Goal: Information Seeking & Learning: Understand process/instructions

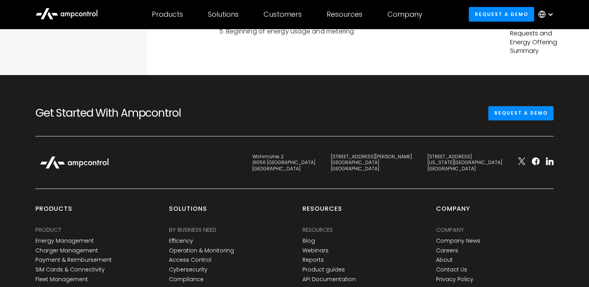
scroll to position [2298, 0]
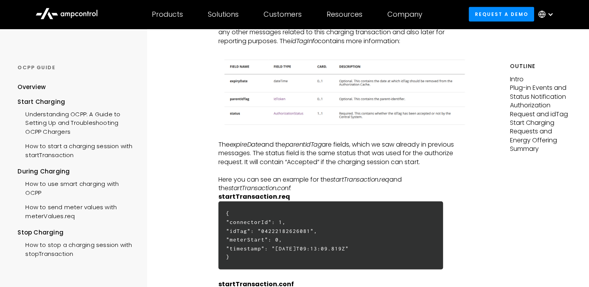
scroll to position [1947, 0]
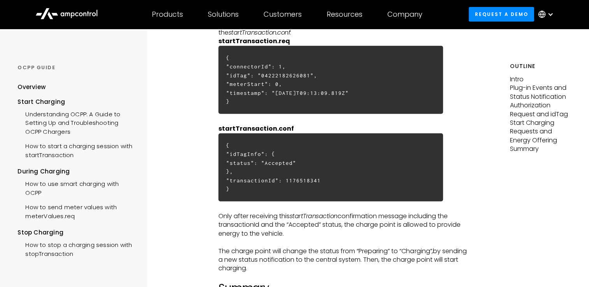
drag, startPoint x: 236, startPoint y: 83, endPoint x: 371, endPoint y: 110, distance: 137.5
click at [371, 110] on h6 "{ "connectorId": 1, "idTag": "04222182626081", "meterStart": 0, "timestamp": "[…" at bounding box center [330, 80] width 225 height 68
drag, startPoint x: 371, startPoint y: 110, endPoint x: 348, endPoint y: 109, distance: 23.4
copy h6 ""connectorId": 1, "idTag": "04222182626081", "meterStart": 0, "timestamp": "[DA…"
